Goal: Navigation & Orientation: Go to known website

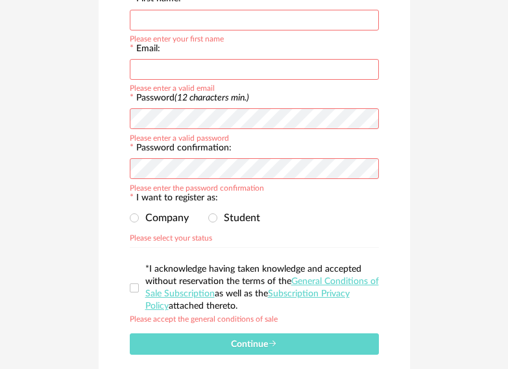
scroll to position [281, 0]
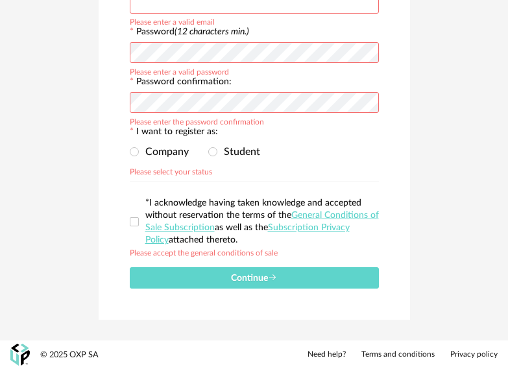
click at [53, 360] on div "© 2025 OXP SA" at bounding box center [69, 355] width 58 height 11
click at [29, 360] on img at bounding box center [19, 355] width 19 height 23
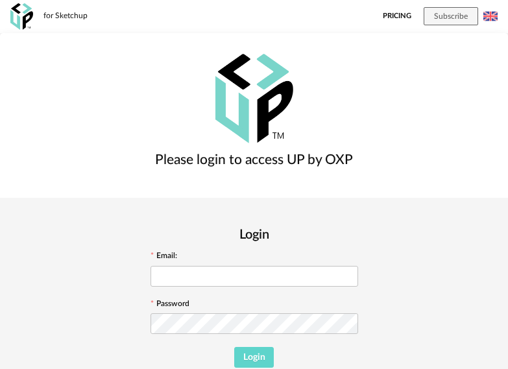
scroll to position [71, 0]
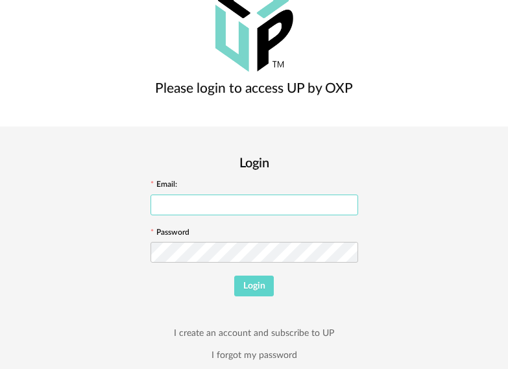
click at [358, 195] on input "text" at bounding box center [255, 205] width 208 height 21
click at [310, 210] on div "Login Email: Password Login I create an account and subscribe to UP I forgot my…" at bounding box center [255, 270] width 208 height 247
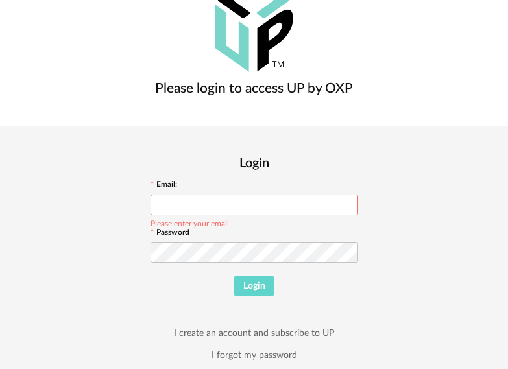
click at [215, 73] on img at bounding box center [254, 27] width 78 height 90
click at [358, 155] on h2 "Login" at bounding box center [255, 163] width 208 height 17
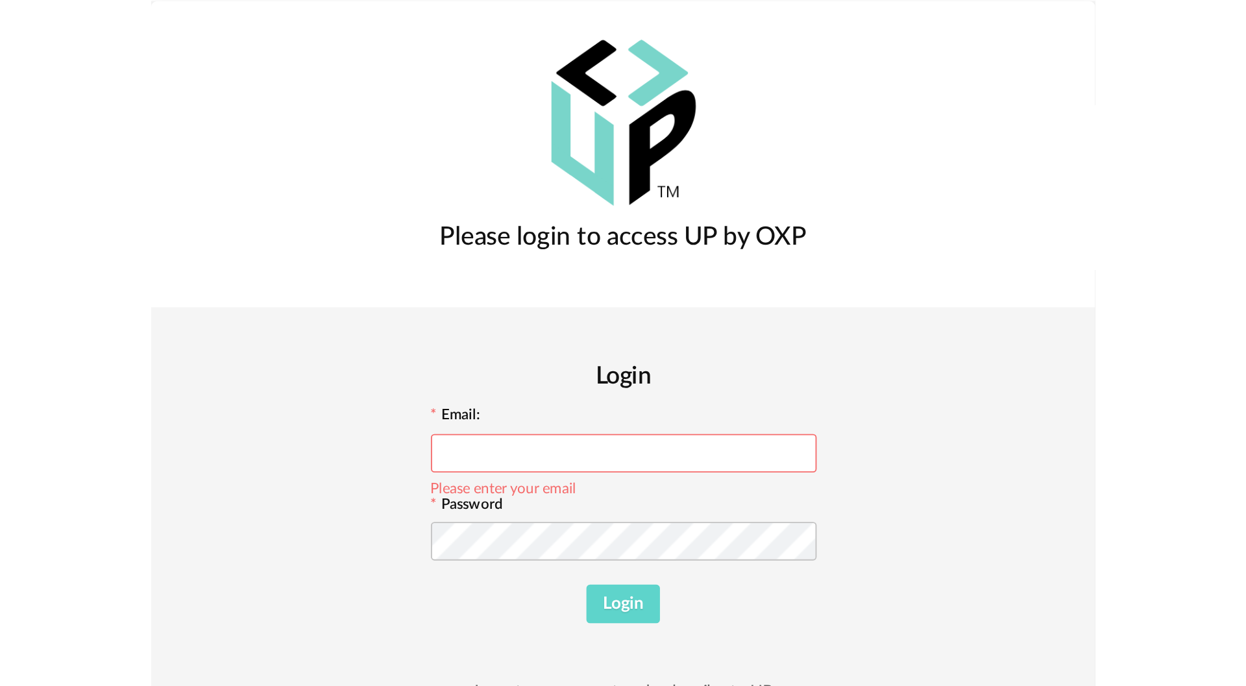
scroll to position [0, 0]
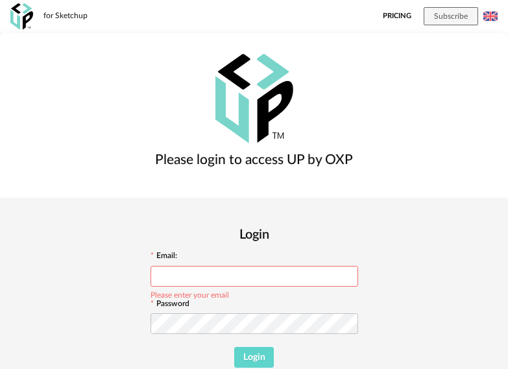
click at [493, 198] on div "Login Email: Please enter your email Password Login I create an account and sub…" at bounding box center [254, 342] width 508 height 289
drag, startPoint x: 109, startPoint y: 19, endPoint x: 43, endPoint y: 19, distance: 66.2
click at [43, 19] on div "for Sketchup Pricing Subscribe Français" at bounding box center [254, 16] width 508 height 33
copy div "for Sketchup"
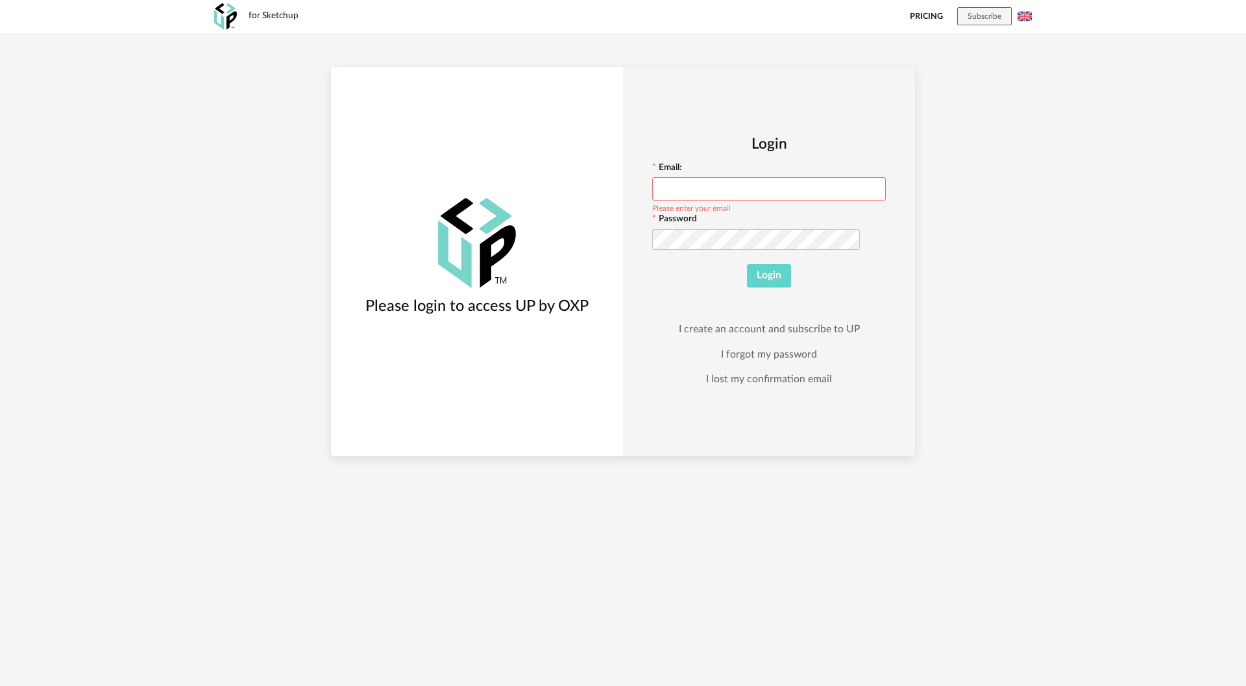
click at [507, 110] on div "Login Email: Please enter your email Password Login I create an account and sub…" at bounding box center [769, 261] width 292 height 389
